Goal: Transaction & Acquisition: Purchase product/service

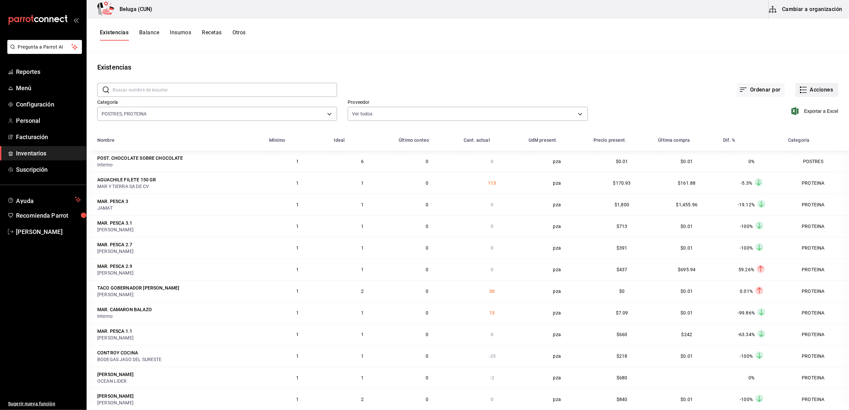
click at [797, 85] on button "Acciones" at bounding box center [816, 90] width 43 height 14
click at [795, 121] on li "Compra" at bounding box center [810, 126] width 67 height 18
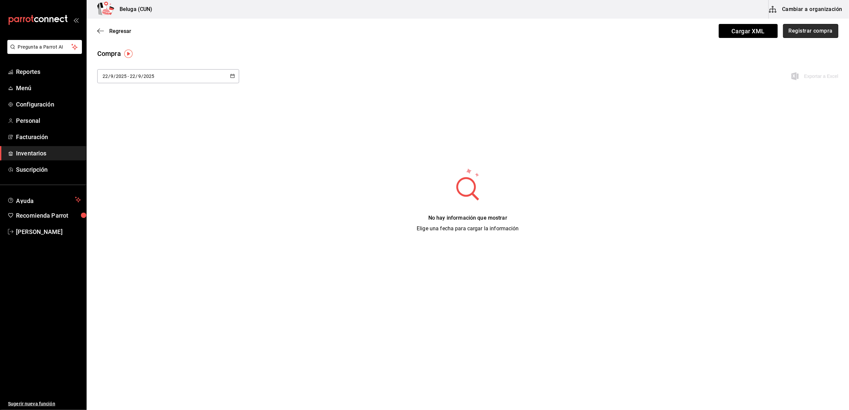
click at [828, 32] on button "Registrar compra" at bounding box center [810, 31] width 55 height 14
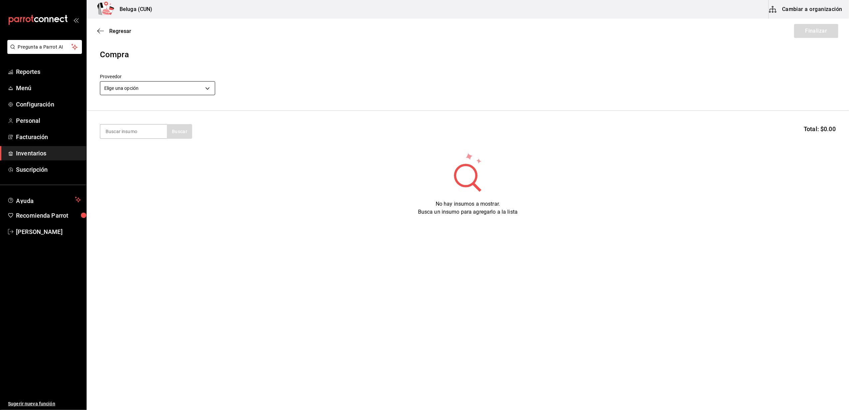
click at [201, 91] on body "Pregunta a Parrot AI Reportes Menú Configuración Personal Facturación Inventari…" at bounding box center [424, 186] width 849 height 373
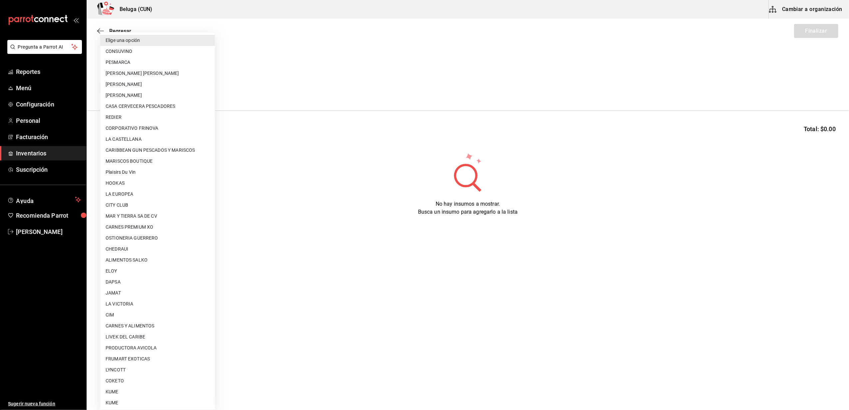
scroll to position [221, 0]
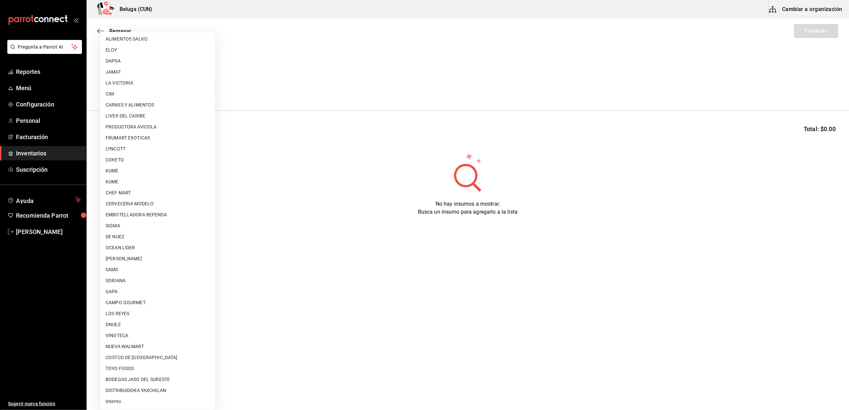
click at [118, 404] on li "Interno" at bounding box center [157, 401] width 115 height 11
type input "cf097a6b-1652-49c1-8634-faa24daf0fdd"
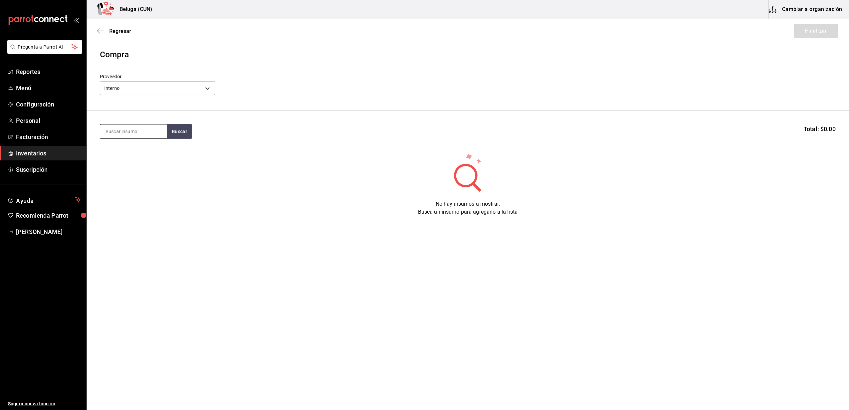
click at [123, 127] on input at bounding box center [133, 132] width 67 height 14
type input "mos"
click at [129, 171] on div "MOSTACHON DE PLATANO - Interno" at bounding box center [134, 178] width 56 height 14
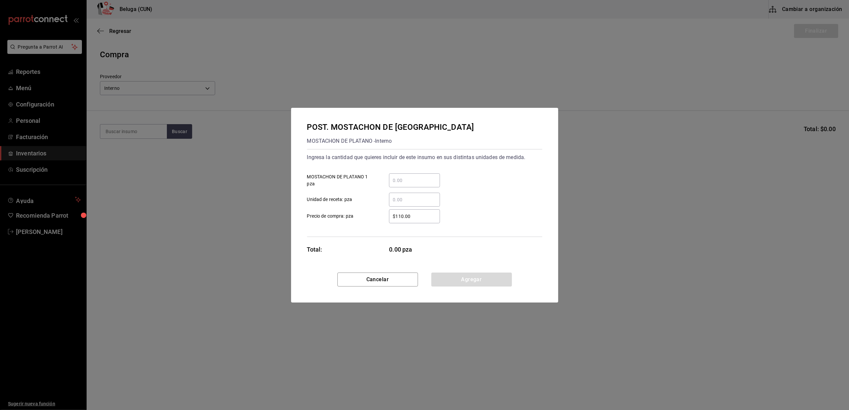
click at [425, 176] on div "​" at bounding box center [414, 181] width 51 height 14
click at [425, 177] on input "​ MOSTACHON DE PLATANO 1 pza" at bounding box center [414, 181] width 51 height 8
type input "6"
drag, startPoint x: 369, startPoint y: 209, endPoint x: 373, endPoint y: 210, distance: 4.4
click at [373, 210] on label "$110.00 ​ Precio de compra: pza" at bounding box center [373, 216] width 133 height 14
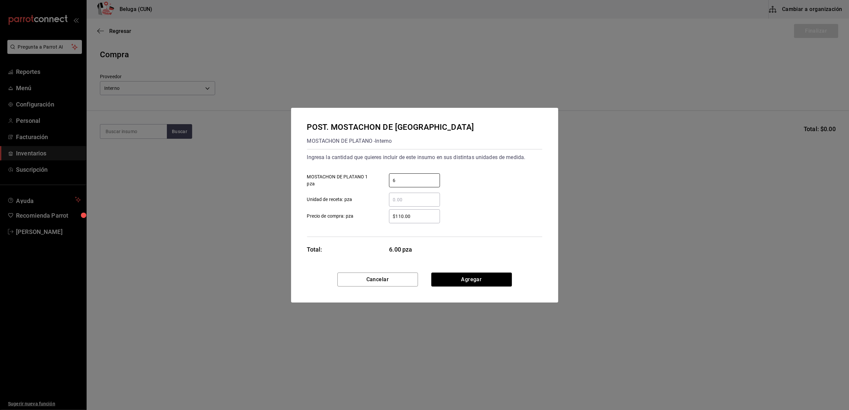
click at [389, 212] on input "$110.00" at bounding box center [414, 216] width 51 height 8
drag, startPoint x: 409, startPoint y: 216, endPoint x: 305, endPoint y: 201, distance: 105.0
click at [307, 201] on div "Ingresa la cantidad que quieres incluir de este insumo en sus distintas unidade…" at bounding box center [424, 193] width 235 height 88
type input "$0.01"
click at [462, 279] on button "Agregar" at bounding box center [471, 280] width 81 height 14
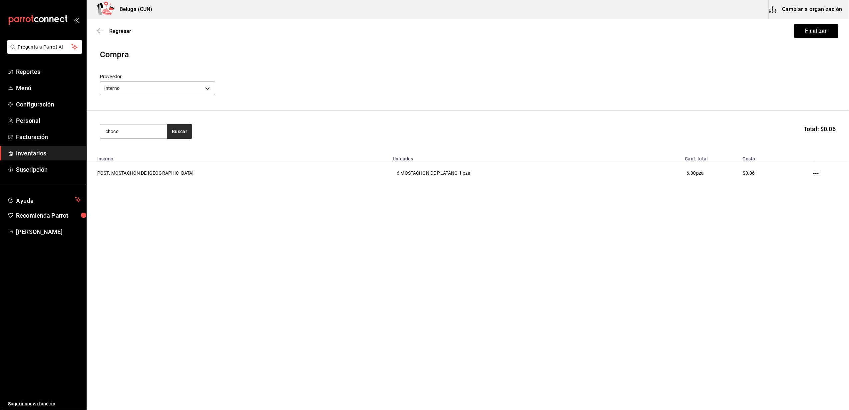
type input "choco"
click at [177, 131] on button "Buscar" at bounding box center [179, 131] width 25 height 15
click at [142, 155] on div "POST. CHOCOLATE SOBRE CHOCOLATE" at bounding box center [134, 155] width 56 height 16
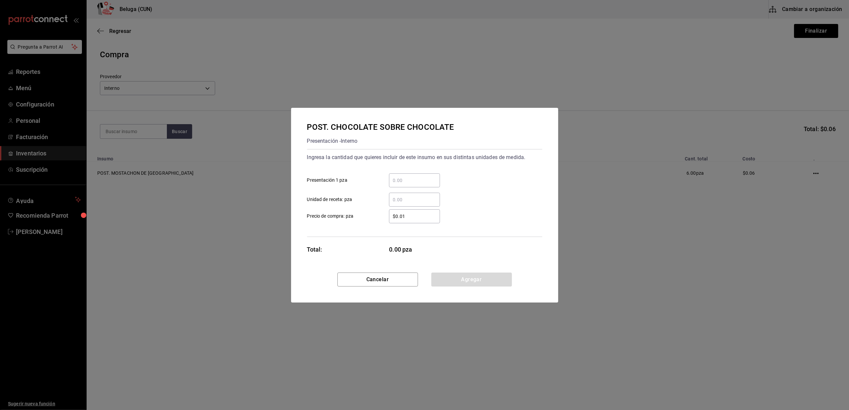
click at [408, 179] on input "​ Presentación 1 pza" at bounding box center [414, 181] width 51 height 8
type input "6"
drag, startPoint x: 383, startPoint y: 206, endPoint x: 379, endPoint y: 209, distance: 5.4
click at [383, 206] on div "​" at bounding box center [409, 200] width 62 height 14
click at [389, 204] on input "​ Unidad de receta: pza" at bounding box center [414, 200] width 51 height 8
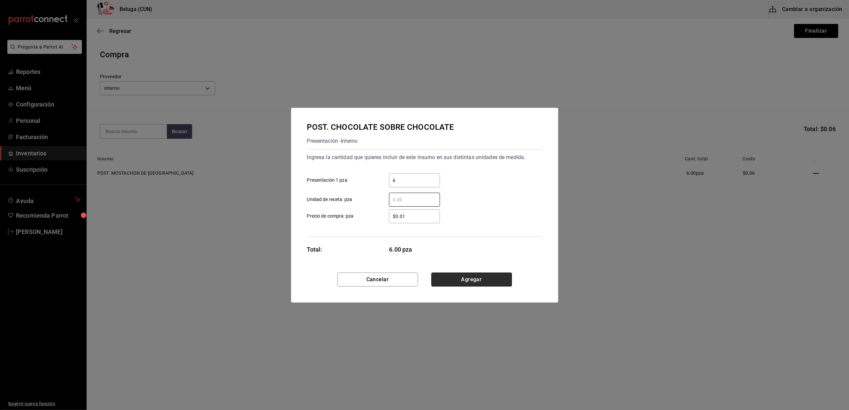
click at [474, 281] on button "Agregar" at bounding box center [471, 280] width 81 height 14
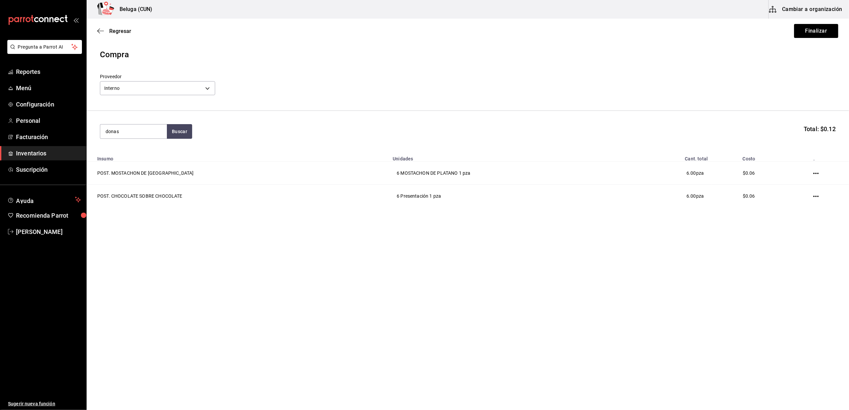
type input "donas"
click at [126, 158] on div "POST. DONAS NUTELLA" at bounding box center [134, 155] width 56 height 16
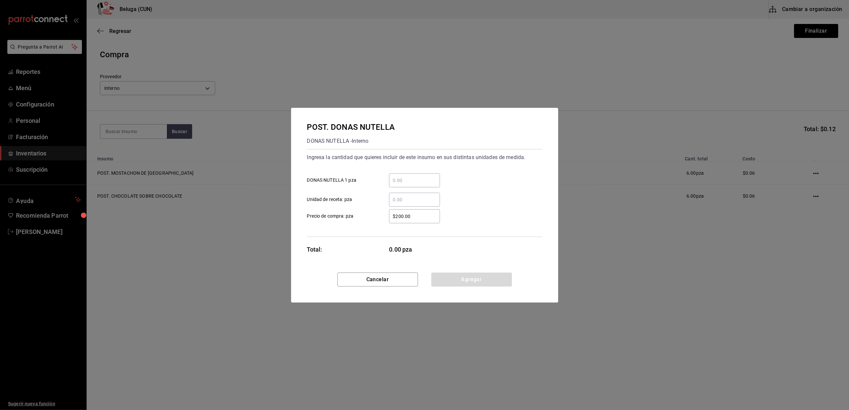
click at [413, 177] on input "​ DONAS NUTELLA 1 pza" at bounding box center [414, 181] width 51 height 8
type input "20"
click at [385, 205] on div "​" at bounding box center [409, 200] width 62 height 14
click at [389, 204] on input "​ Unidad de receta: pza" at bounding box center [414, 200] width 51 height 8
drag, startPoint x: 419, startPoint y: 214, endPoint x: 382, endPoint y: 212, distance: 36.4
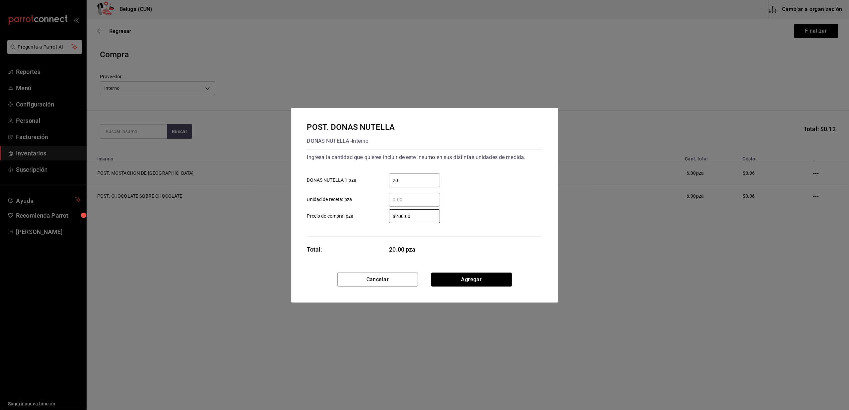
click at [382, 213] on div "$200.00 ​" at bounding box center [409, 216] width 62 height 14
type input "$0.01"
click at [464, 278] on button "Agregar" at bounding box center [471, 280] width 81 height 14
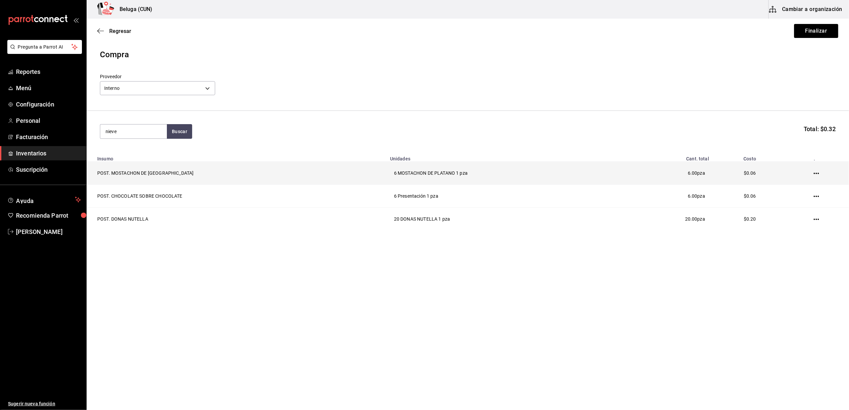
type input "nieve"
click at [122, 172] on div "NIEVE DE VAINILLA [PERSON_NAME] DAGZS 7.730 KG - Interno" at bounding box center [134, 181] width 56 height 21
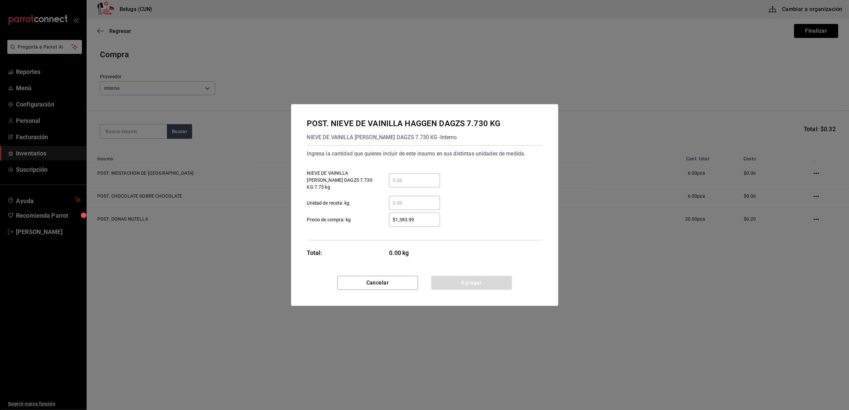
click at [415, 199] on input "​ Unidad de receta: kg" at bounding box center [414, 203] width 51 height 8
type input "0.24"
drag, startPoint x: 421, startPoint y: 220, endPoint x: 305, endPoint y: 188, distance: 120.1
click at [324, 202] on div "Ingresa la cantidad que quieres incluir de este insumo en sus distintas unidade…" at bounding box center [424, 193] width 235 height 95
type input "$0.01"
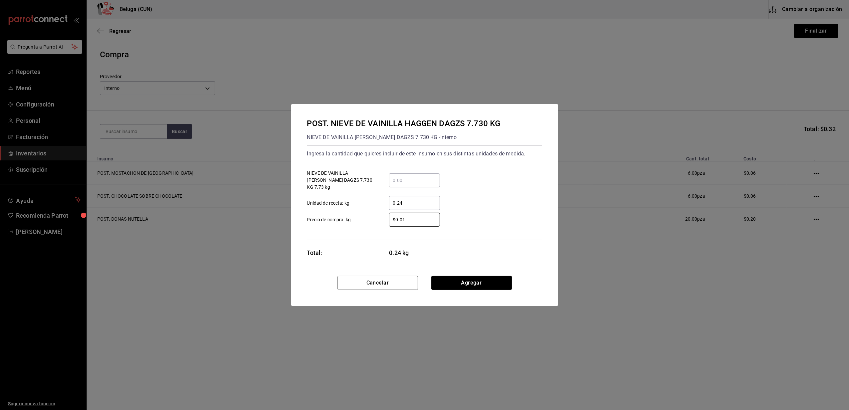
click at [473, 277] on button "Agregar" at bounding box center [471, 283] width 81 height 14
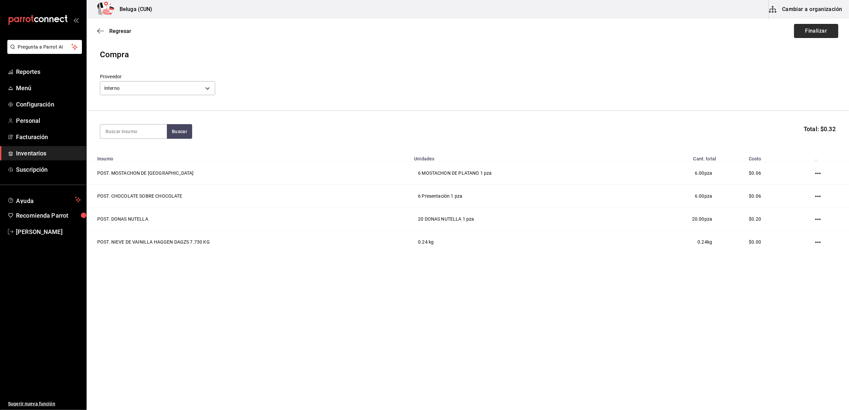
click at [817, 28] on button "Finalizar" at bounding box center [816, 31] width 44 height 14
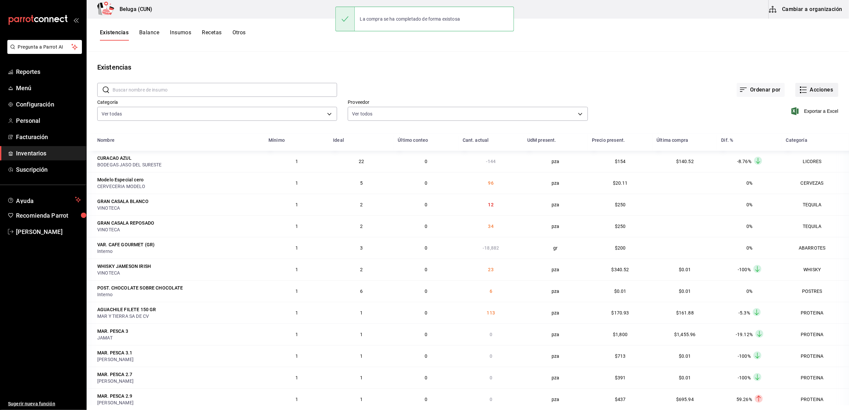
click at [821, 90] on button "Acciones" at bounding box center [816, 90] width 43 height 14
click at [789, 126] on span "Compra" at bounding box center [810, 126] width 56 height 7
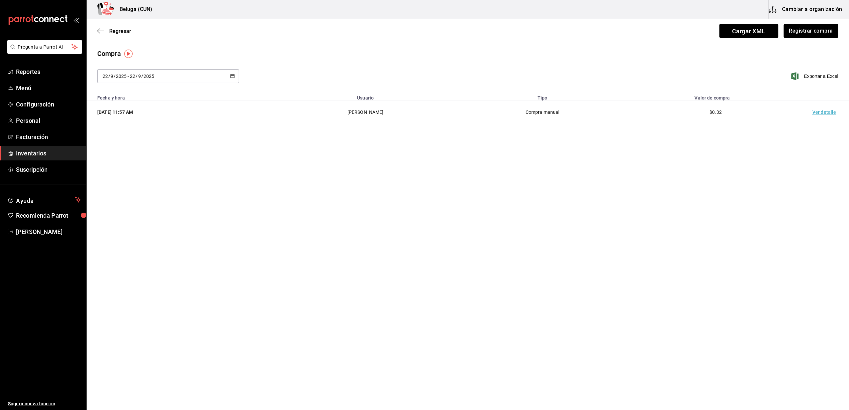
click at [819, 112] on td "Ver detalle" at bounding box center [825, 112] width 47 height 23
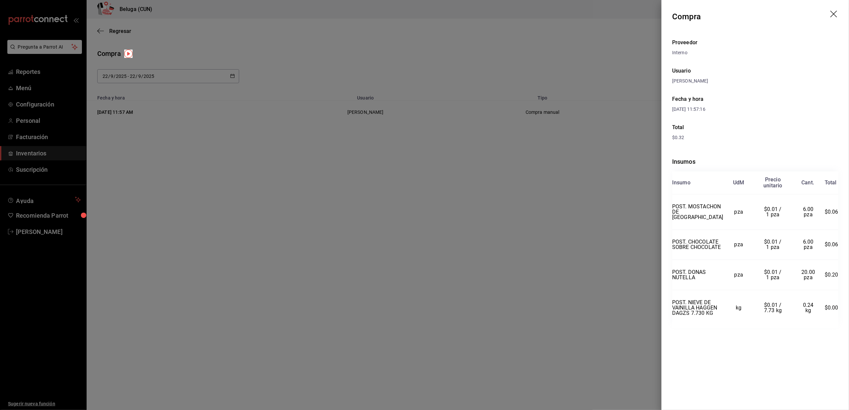
click at [452, 283] on div at bounding box center [424, 205] width 849 height 410
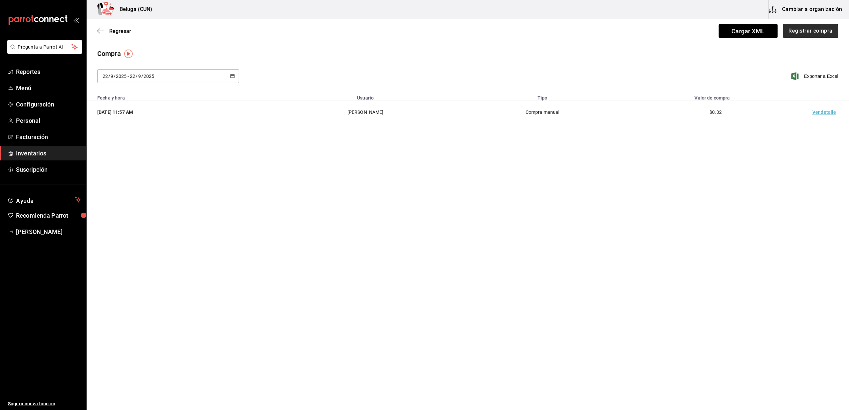
click at [817, 31] on button "Registrar compra" at bounding box center [810, 31] width 55 height 14
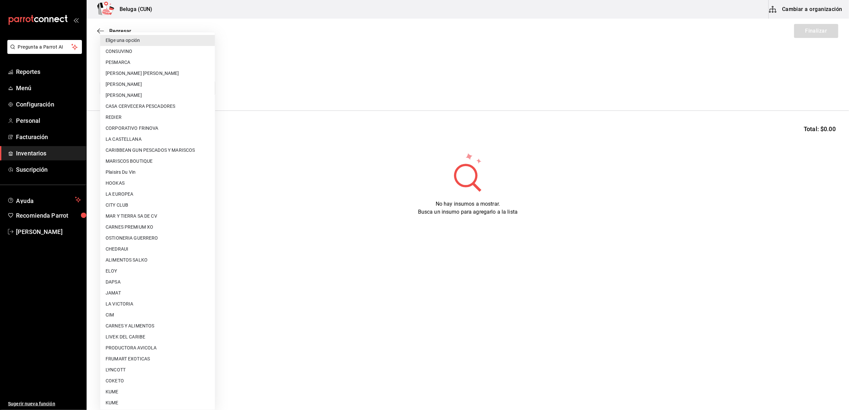
click at [207, 90] on body "Pregunta a Parrot AI Reportes Menú Configuración Personal Facturación Inventari…" at bounding box center [424, 186] width 849 height 373
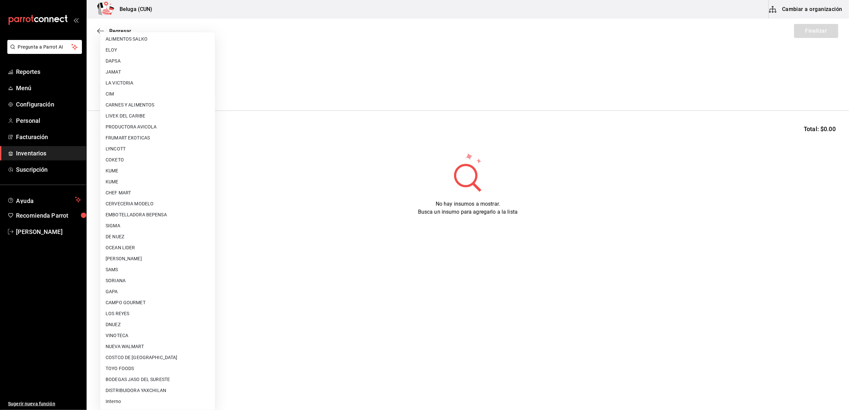
click at [136, 358] on li "COSTCO DE [GEOGRAPHIC_DATA]" at bounding box center [157, 357] width 115 height 11
type input "cdbea13b-e5b7-403f-91b2-065693734017"
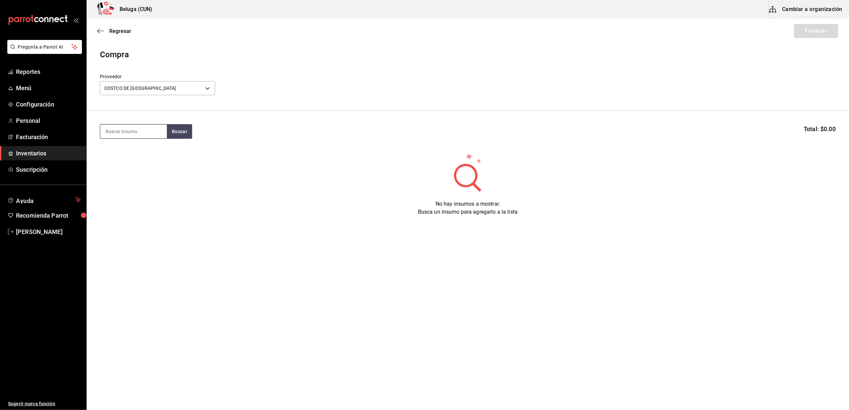
click at [137, 135] on input at bounding box center [133, 132] width 67 height 14
type input "[PERSON_NAME]"
click at [131, 171] on div "QUESO BURRATA BELGIOIOSO - COSTCO DE [GEOGRAPHIC_DATA]" at bounding box center [134, 173] width 56 height 21
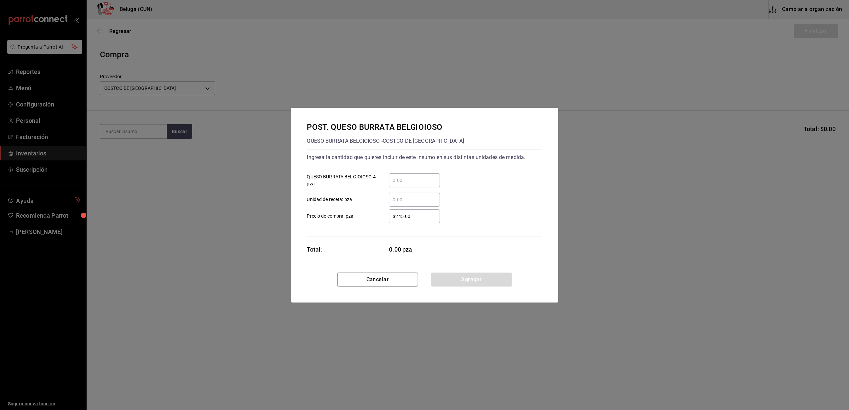
drag, startPoint x: 398, startPoint y: 182, endPoint x: 404, endPoint y: 181, distance: 6.1
click at [399, 182] on input "​ QUESO BURRATA BELGIOIOSO 4 pza" at bounding box center [414, 181] width 51 height 8
type input "2"
click at [382, 223] on div "Ingresa la cantidad que quieres incluir de este insumo en sus distintas unidade…" at bounding box center [424, 193] width 235 height 88
drag, startPoint x: 421, startPoint y: 219, endPoint x: 357, endPoint y: 208, distance: 64.5
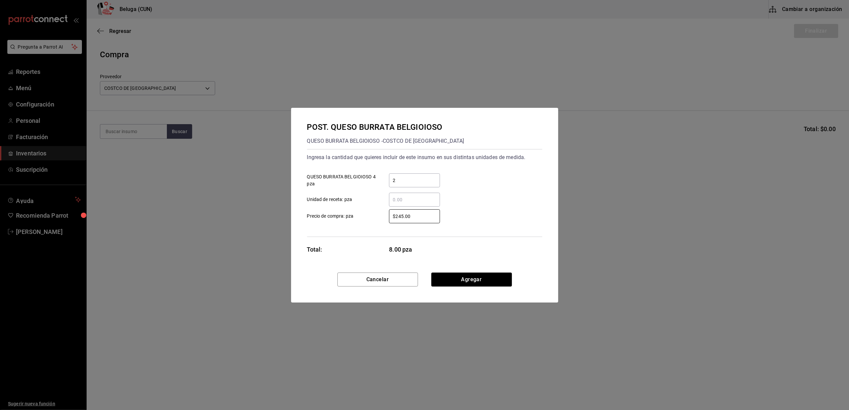
click at [359, 211] on label "$245.00 ​ Precio de compra: pza" at bounding box center [373, 216] width 133 height 14
type input "$203.58"
click at [478, 279] on button "Agregar" at bounding box center [471, 280] width 81 height 14
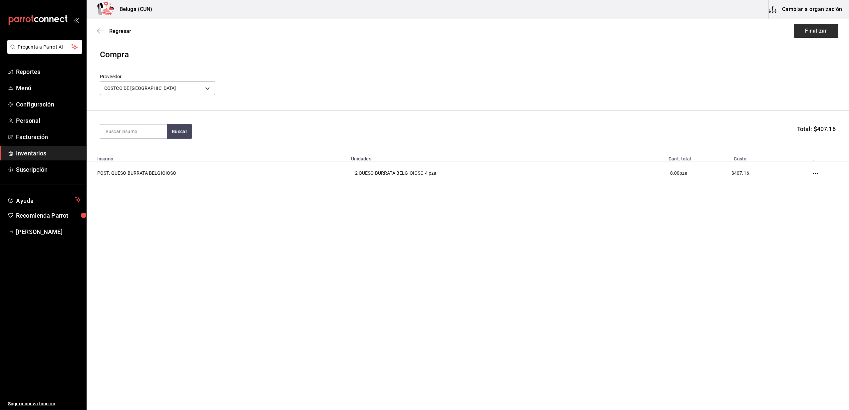
click at [810, 32] on button "Finalizar" at bounding box center [816, 31] width 44 height 14
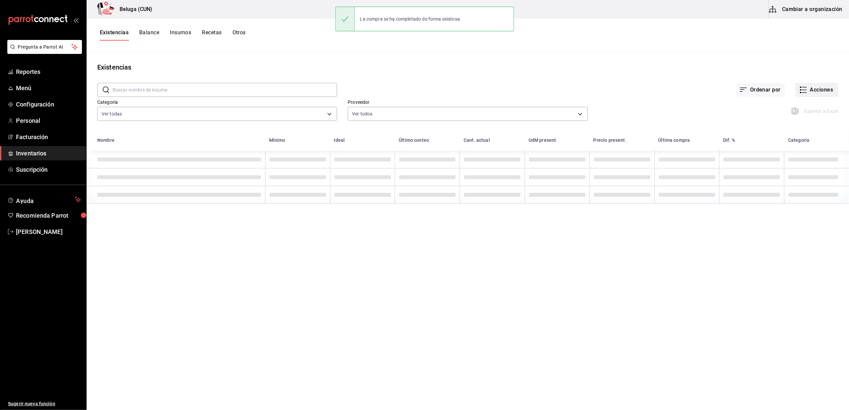
click at [810, 90] on button "Acciones" at bounding box center [816, 90] width 43 height 14
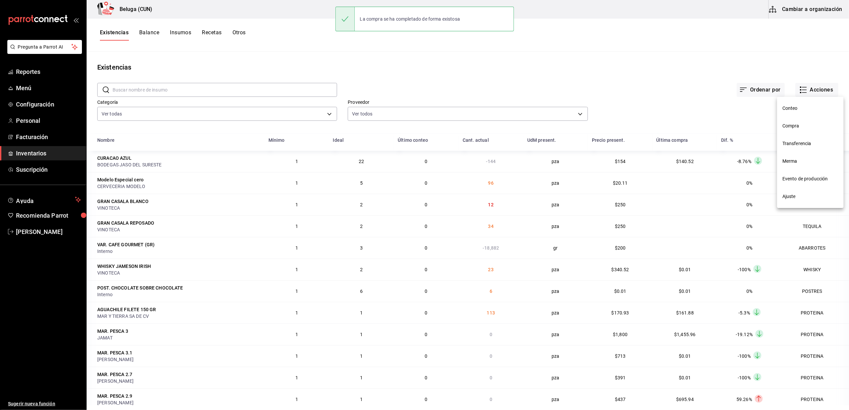
click at [807, 125] on span "Compra" at bounding box center [810, 126] width 56 height 7
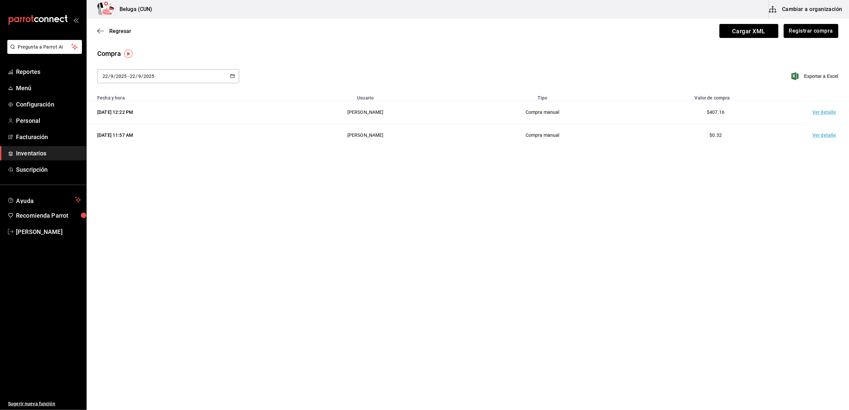
click at [824, 112] on td "Ver detalle" at bounding box center [825, 112] width 47 height 23
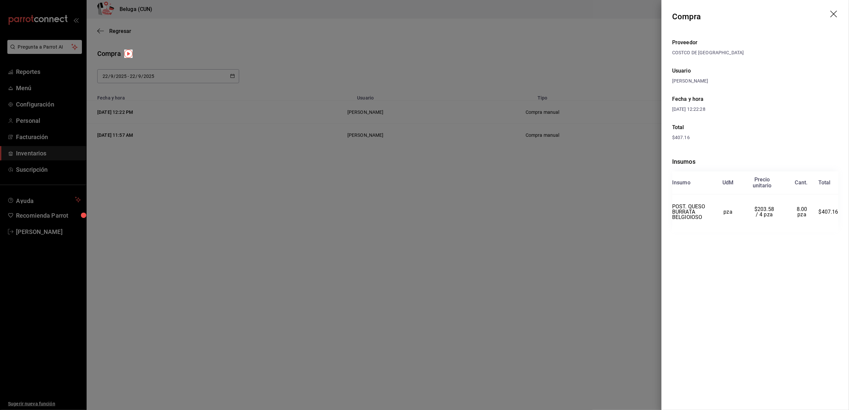
click at [834, 11] on icon "drag" at bounding box center [834, 15] width 8 height 8
